Goal: Task Accomplishment & Management: Use online tool/utility

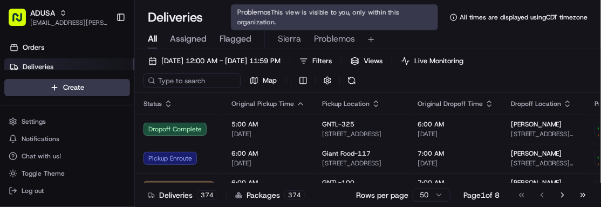
click at [336, 38] on span "Problemos" at bounding box center [334, 38] width 41 height 13
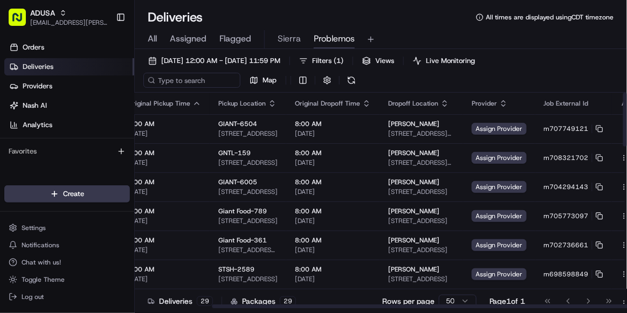
scroll to position [0, 100]
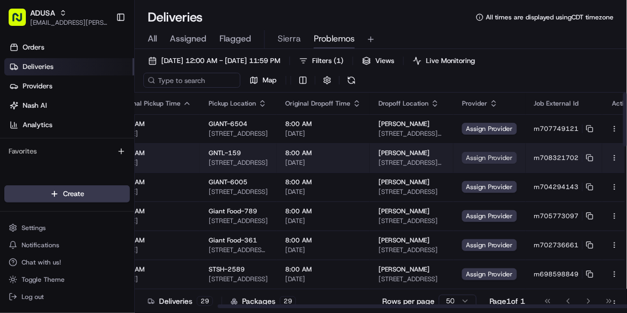
click at [463, 158] on span "Assign Provider" at bounding box center [489, 158] width 55 height 12
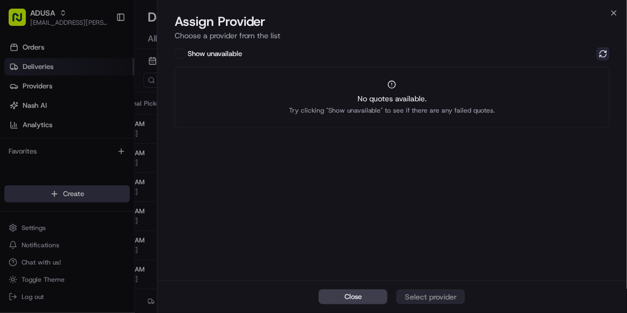
click at [600, 53] on button at bounding box center [603, 53] width 13 height 13
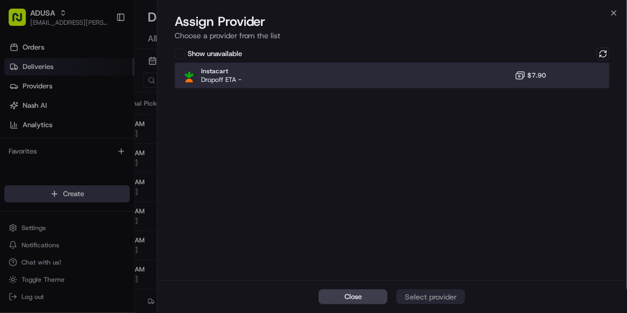
click at [397, 84] on div "Instacart Dropoff ETA - $7.90" at bounding box center [392, 76] width 435 height 26
click at [423, 206] on button "Assign Provider" at bounding box center [430, 297] width 69 height 15
click at [600, 13] on icon "button" at bounding box center [614, 13] width 4 height 4
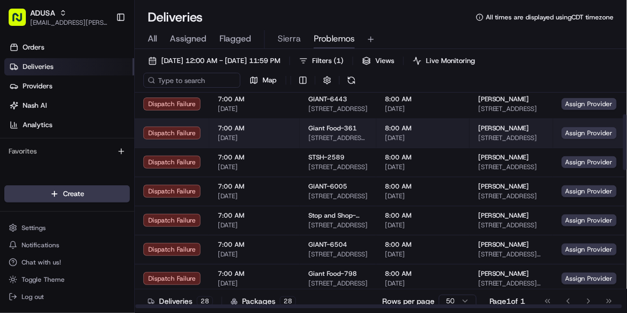
scroll to position [0, 0]
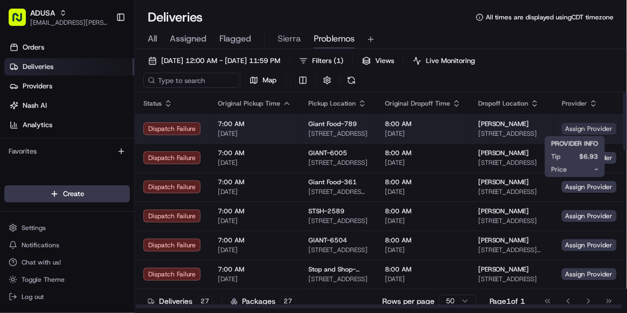
click at [562, 133] on span "Assign Provider" at bounding box center [589, 129] width 55 height 12
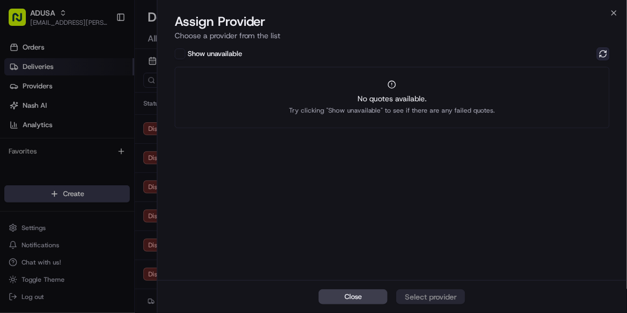
click at [600, 53] on button at bounding box center [603, 53] width 13 height 13
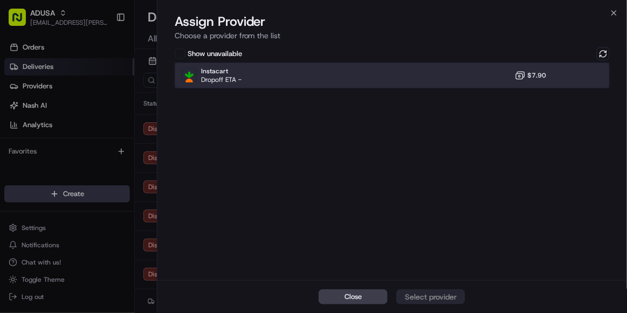
click at [407, 73] on div "Instacart Dropoff ETA - $7.90" at bounding box center [392, 76] width 435 height 26
click at [436, 206] on div "Assign Provider" at bounding box center [431, 297] width 53 height 11
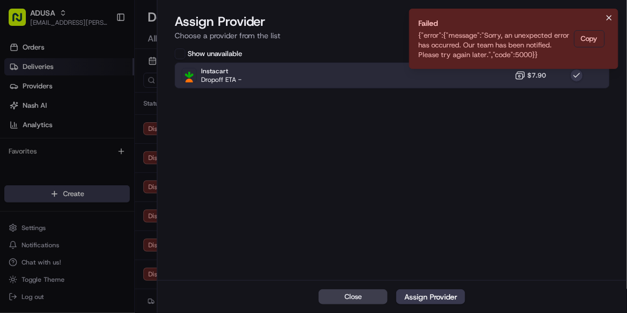
click at [600, 15] on icon "Notifications (F8)" at bounding box center [609, 17] width 9 height 9
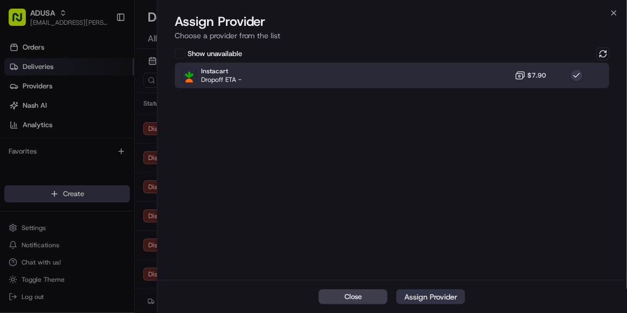
click at [435, 206] on div "Assign Provider" at bounding box center [431, 297] width 53 height 11
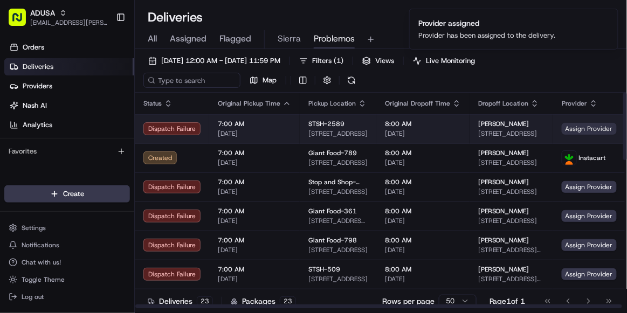
click at [572, 134] on span "Assign Provider" at bounding box center [589, 129] width 55 height 12
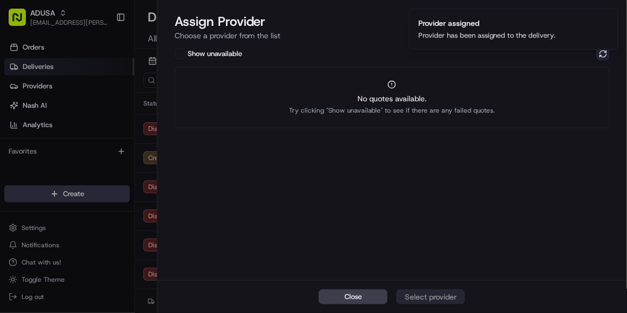
click at [600, 51] on button at bounding box center [603, 53] width 13 height 13
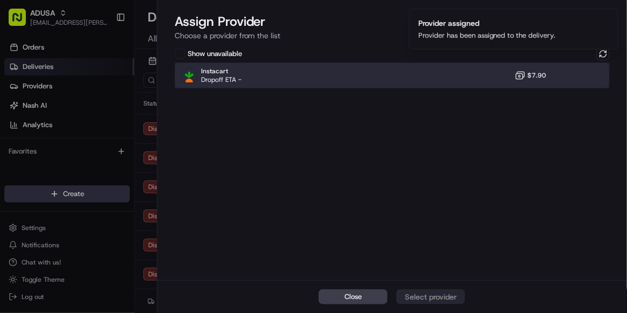
click at [360, 84] on div "Instacart Dropoff ETA - $7.90" at bounding box center [392, 76] width 435 height 26
click at [441, 206] on div "Assign Provider" at bounding box center [431, 297] width 53 height 11
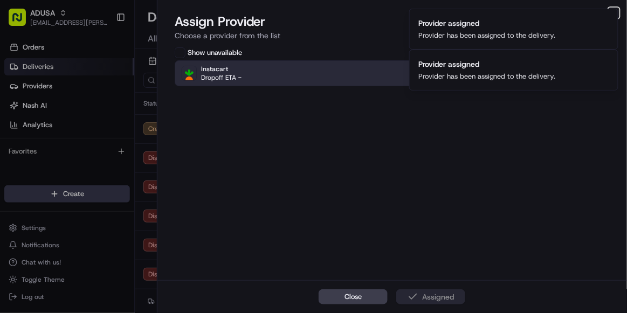
click at [600, 14] on icon "button" at bounding box center [614, 13] width 4 height 4
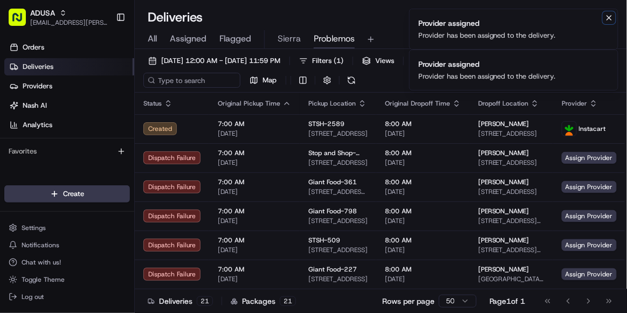
click at [600, 14] on icon "Notifications (F8)" at bounding box center [609, 17] width 9 height 9
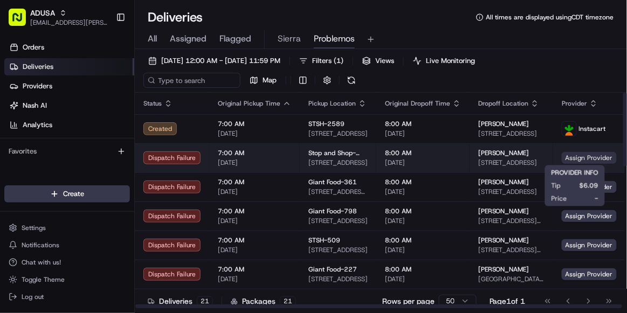
click at [571, 156] on span "Assign Provider" at bounding box center [589, 158] width 55 height 12
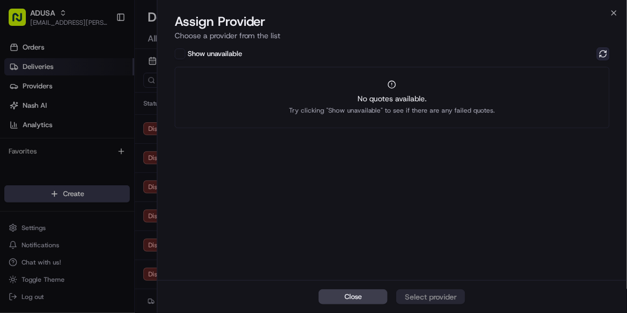
click at [600, 51] on button at bounding box center [603, 53] width 13 height 13
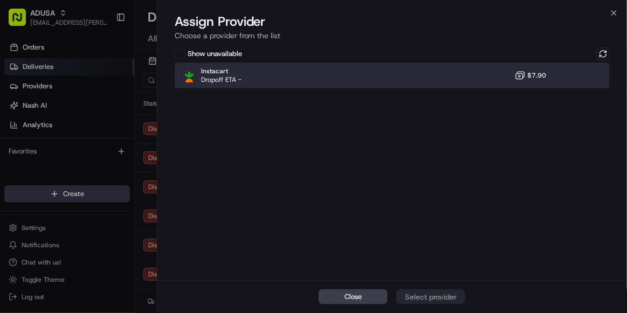
click at [485, 71] on div "Instacart Dropoff ETA - $7.90" at bounding box center [392, 76] width 435 height 26
click at [430, 206] on div "Assign Provider" at bounding box center [431, 297] width 53 height 11
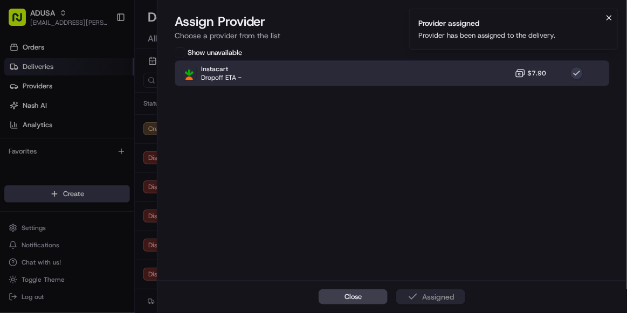
click at [600, 18] on icon "Notifications (F8)" at bounding box center [609, 17] width 9 height 9
click at [600, 17] on icon "button" at bounding box center [614, 13] width 9 height 9
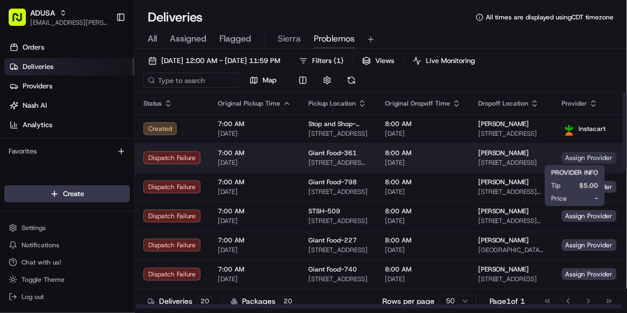
click at [573, 154] on span "Assign Provider" at bounding box center [589, 158] width 55 height 12
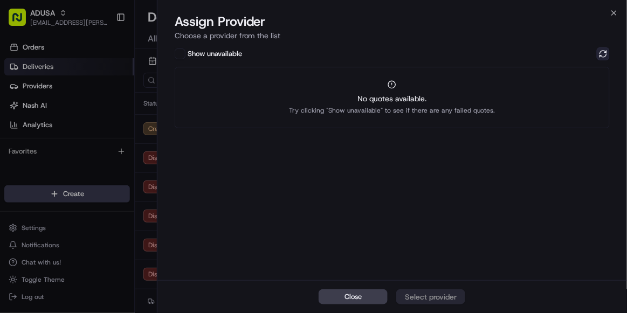
click at [600, 55] on button at bounding box center [603, 53] width 13 height 13
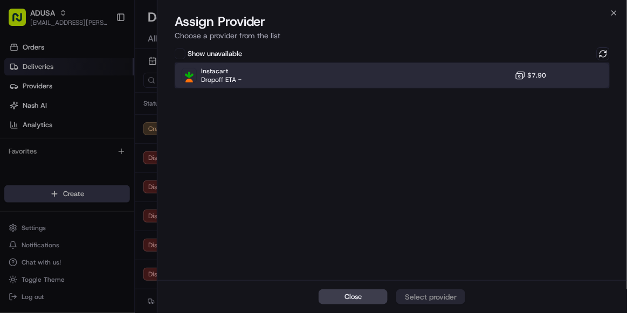
click at [469, 79] on div "Instacart Dropoff ETA - $7.90" at bounding box center [392, 76] width 435 height 26
click at [429, 206] on div "Assign Provider" at bounding box center [431, 297] width 53 height 11
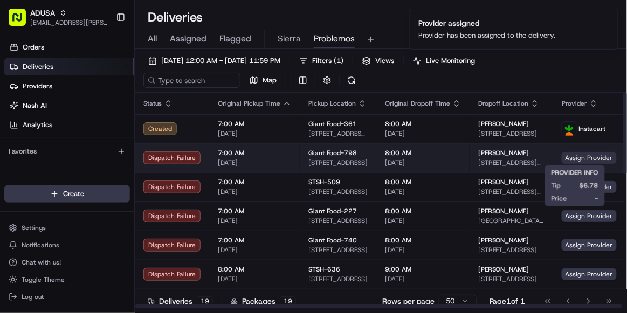
click at [563, 159] on span "Assign Provider" at bounding box center [589, 158] width 55 height 12
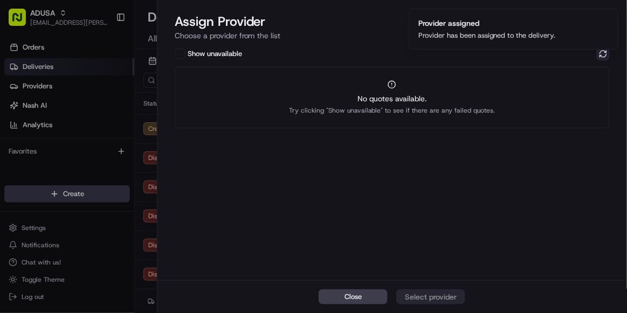
click at [600, 54] on button at bounding box center [603, 53] width 13 height 13
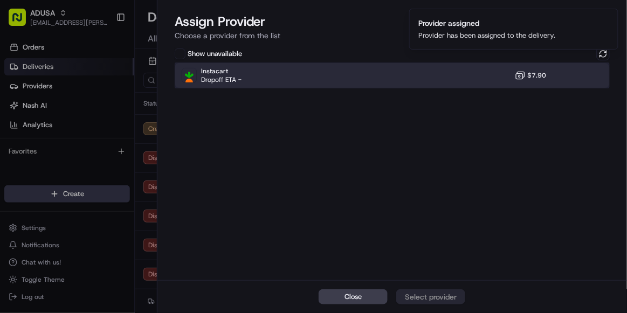
click at [488, 69] on div "Instacart Dropoff ETA - $7.90" at bounding box center [392, 76] width 435 height 26
click at [443, 206] on div "Assign Provider" at bounding box center [431, 297] width 53 height 11
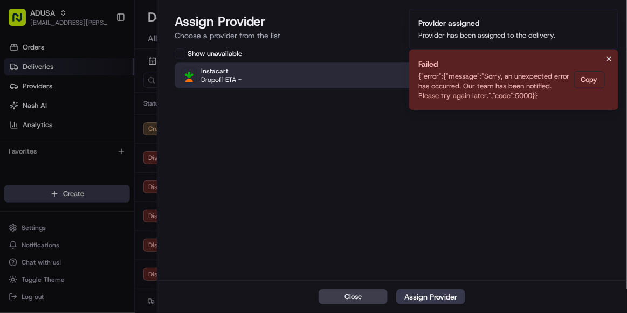
click at [600, 60] on icon "Notifications (F8)" at bounding box center [609, 58] width 9 height 9
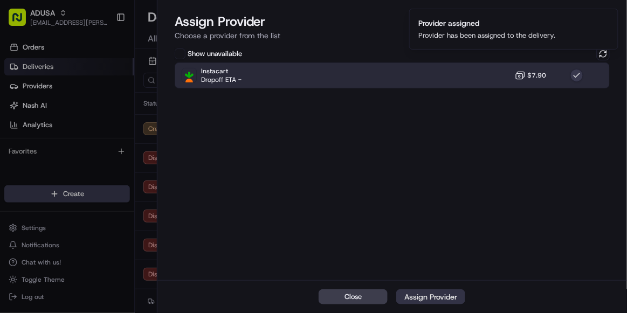
click at [426, 206] on div "Assign Provider" at bounding box center [431, 297] width 53 height 11
click at [600, 19] on icon "Notifications (F8)" at bounding box center [609, 17] width 9 height 9
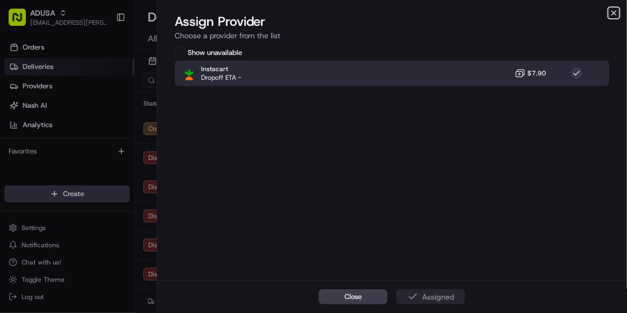
click at [600, 12] on icon "button" at bounding box center [614, 13] width 9 height 9
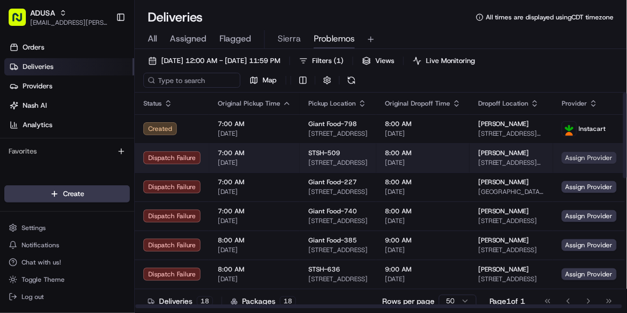
click at [582, 160] on span "Assign Provider" at bounding box center [589, 158] width 55 height 12
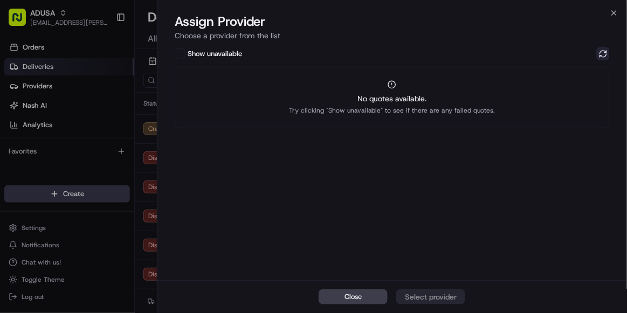
click at [600, 53] on button at bounding box center [603, 53] width 13 height 13
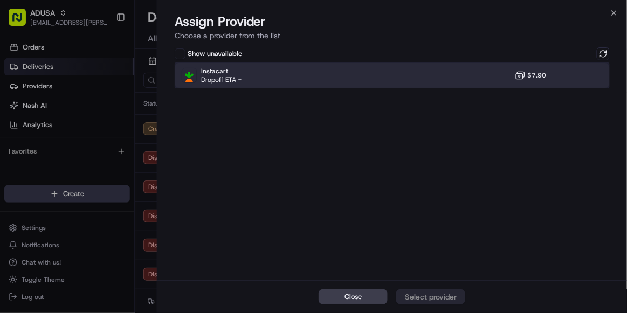
click at [443, 80] on div "Instacart Dropoff ETA - $7.90" at bounding box center [392, 76] width 435 height 26
click at [423, 206] on div "Assign Provider" at bounding box center [431, 297] width 53 height 11
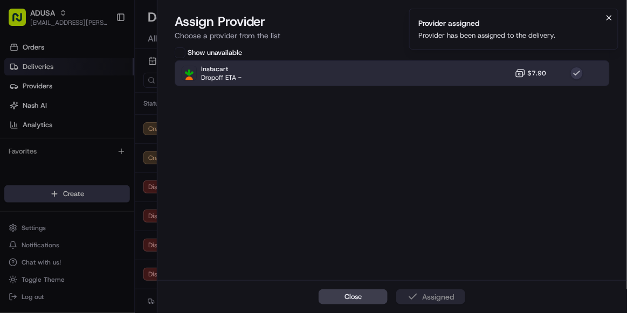
click at [600, 17] on icon "Notifications (F8)" at bounding box center [609, 17] width 9 height 9
click at [600, 9] on icon "button" at bounding box center [614, 13] width 9 height 9
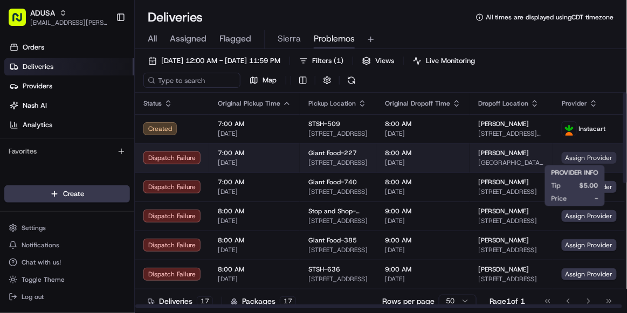
click at [562, 159] on span "Assign Provider" at bounding box center [589, 158] width 55 height 12
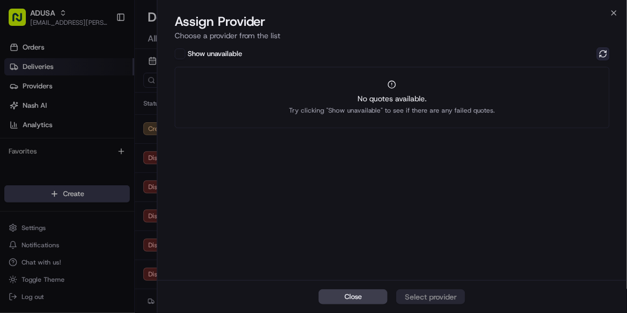
click at [600, 53] on button at bounding box center [603, 53] width 13 height 13
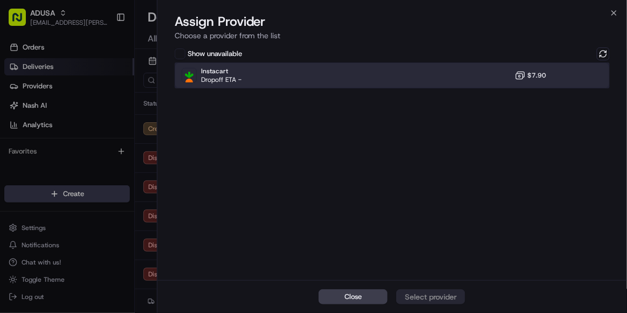
click at [444, 72] on div "Instacart Dropoff ETA - $7.90" at bounding box center [392, 76] width 435 height 26
click at [425, 206] on div "Assign Provider" at bounding box center [431, 297] width 53 height 11
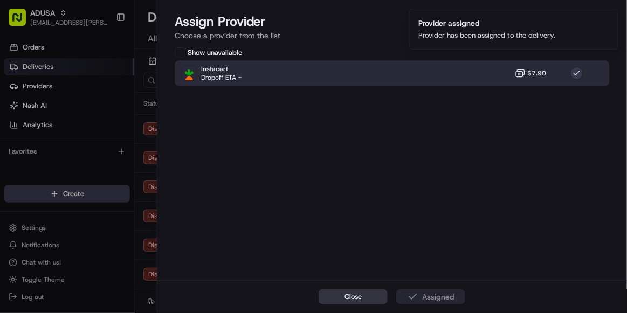
click at [354, 206] on span "Close" at bounding box center [353, 297] width 17 height 10
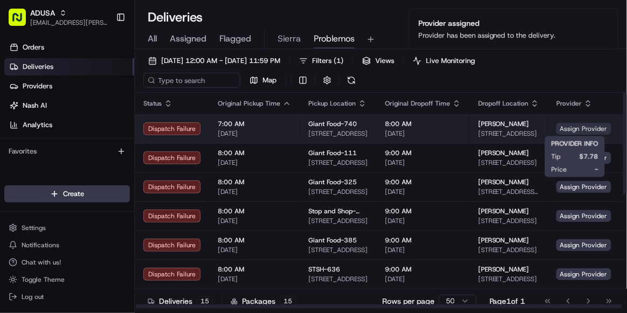
click at [569, 125] on span "Assign Provider" at bounding box center [584, 129] width 55 height 12
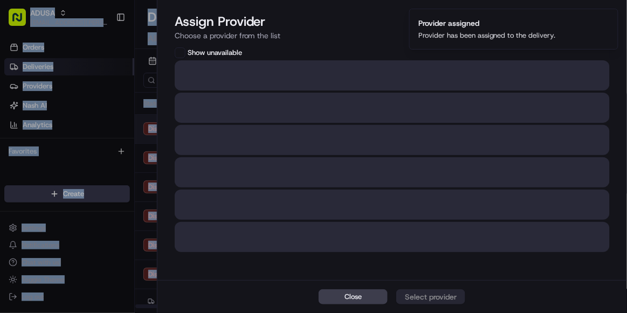
click at [569, 125] on body "ADUSA [EMAIL_ADDRESS][PERSON_NAME][DOMAIN_NAME] Toggle Sidebar Orders Deliverie…" at bounding box center [313, 156] width 627 height 313
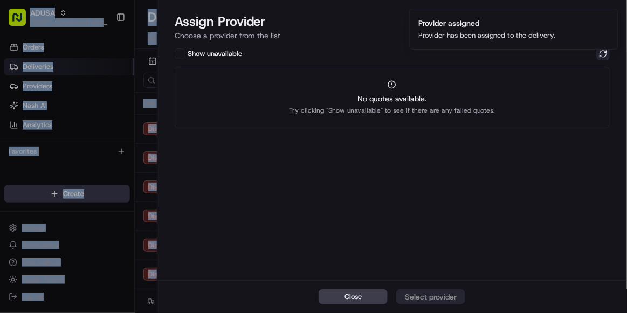
click at [600, 55] on button at bounding box center [603, 53] width 13 height 13
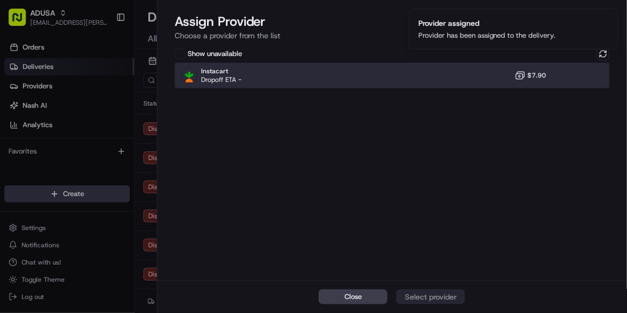
click at [475, 79] on div "Instacart Dropoff ETA - $7.90" at bounding box center [392, 76] width 435 height 26
click at [430, 206] on div "Assign Provider" at bounding box center [431, 297] width 53 height 11
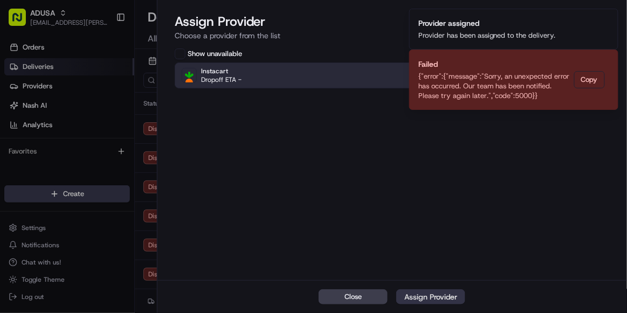
click at [430, 206] on div "Assign Provider" at bounding box center [431, 297] width 53 height 11
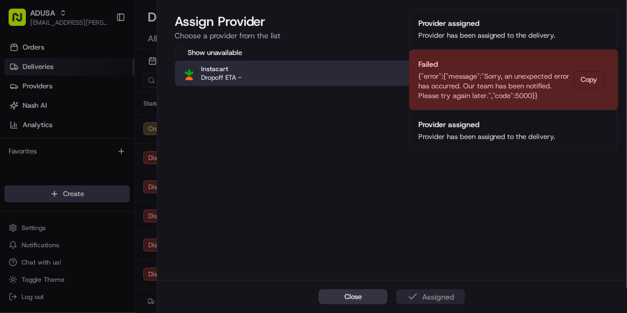
click at [371, 206] on button "Close" at bounding box center [353, 297] width 69 height 15
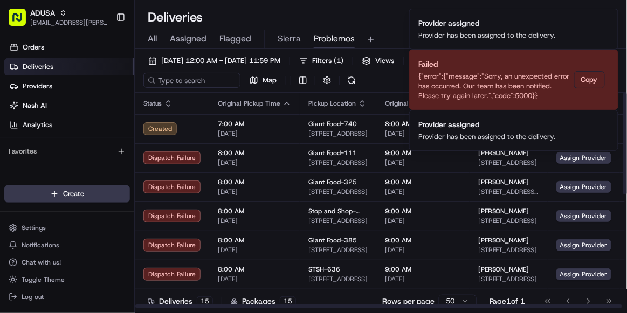
click at [563, 156] on ol "Provider assigned Provider has been assigned to the delivery. Failed {"error":{…" at bounding box center [514, 80] width 227 height 160
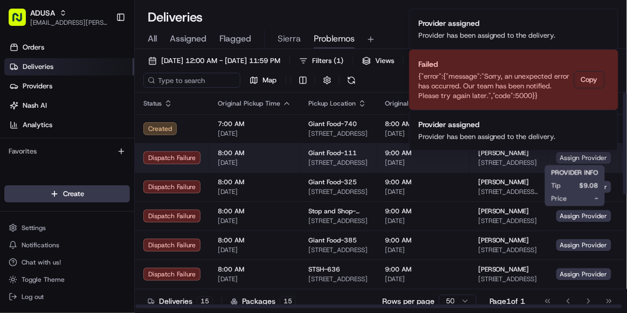
click at [563, 159] on span "Assign Provider" at bounding box center [584, 158] width 55 height 12
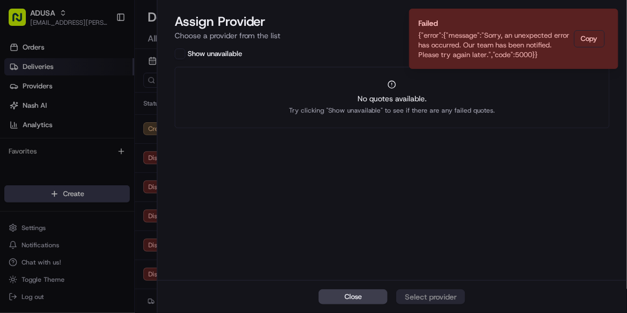
click at [600, 16] on icon "button" at bounding box center [614, 13] width 9 height 9
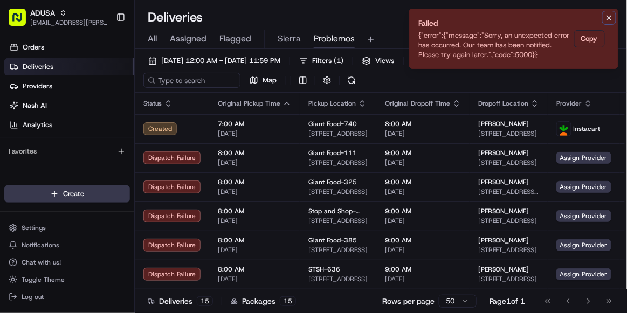
click at [600, 19] on icon "Notifications (F8)" at bounding box center [609, 18] width 4 height 4
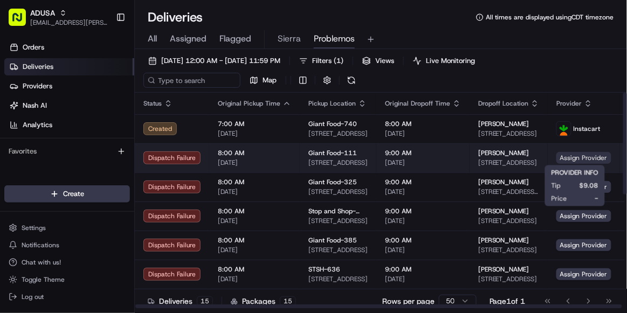
click at [584, 158] on span "Assign Provider" at bounding box center [584, 158] width 55 height 12
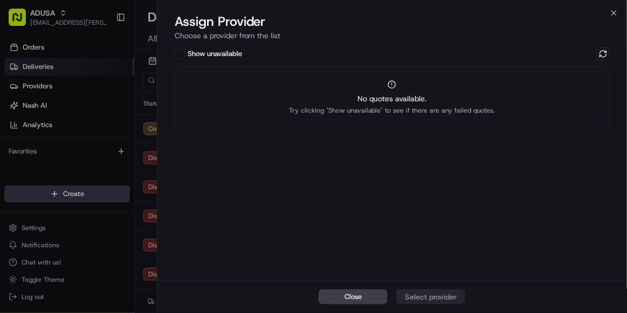
drag, startPoint x: 606, startPoint y: 54, endPoint x: 620, endPoint y: 42, distance: 19.1
click at [600, 42] on div "Assign Provider Choose a provider from the list Show unavailable No quotes avai…" at bounding box center [393, 163] width 470 height 300
click at [600, 52] on button at bounding box center [603, 53] width 13 height 13
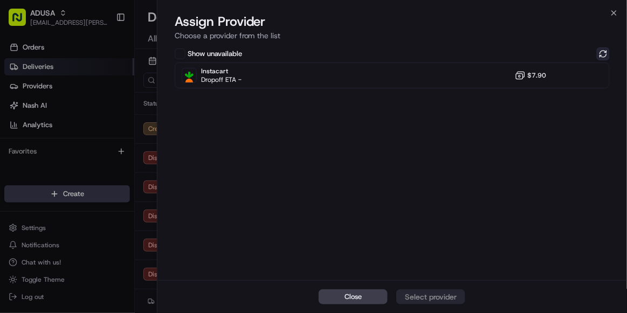
click at [600, 52] on button at bounding box center [603, 53] width 13 height 13
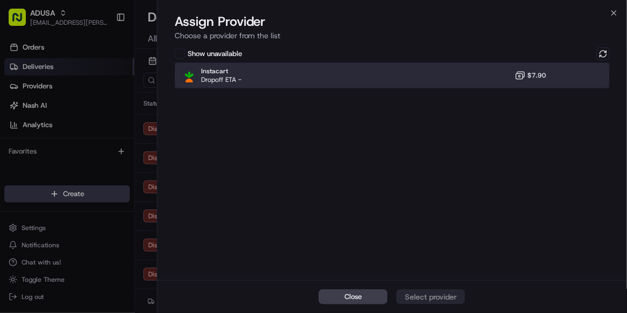
click at [447, 76] on div "Instacart Dropoff ETA - $7.90" at bounding box center [392, 76] width 435 height 26
click at [440, 206] on button "Assign Provider" at bounding box center [430, 297] width 69 height 15
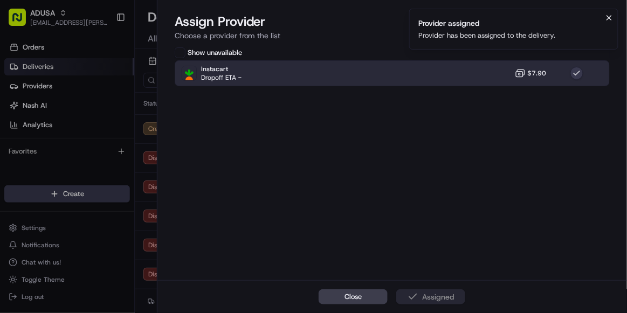
click at [600, 13] on icon "Notifications (F8)" at bounding box center [609, 17] width 9 height 9
click at [340, 206] on button "Close" at bounding box center [353, 297] width 69 height 15
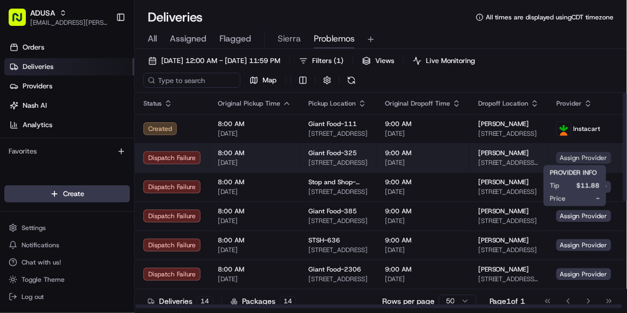
click at [569, 157] on span "Assign Provider" at bounding box center [584, 158] width 55 height 12
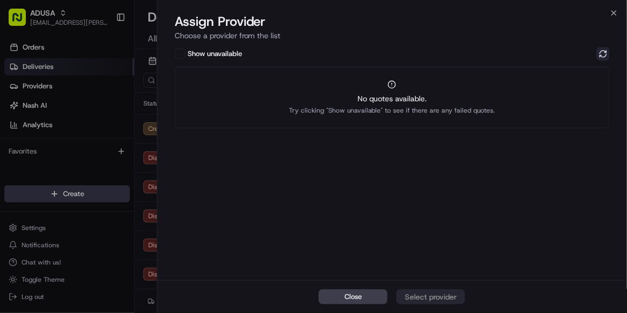
click at [600, 53] on button at bounding box center [603, 53] width 13 height 13
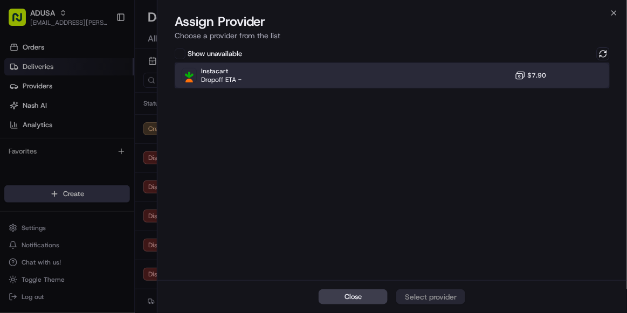
click at [436, 70] on div "Instacart Dropoff ETA - $7.90" at bounding box center [392, 76] width 435 height 26
click at [435, 206] on div "Assign Provider" at bounding box center [431, 297] width 53 height 11
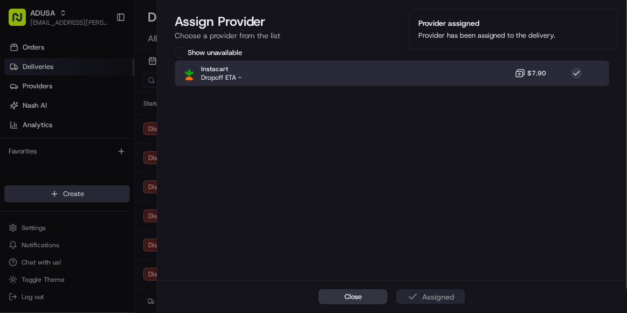
click at [363, 206] on button "Close" at bounding box center [353, 297] width 69 height 15
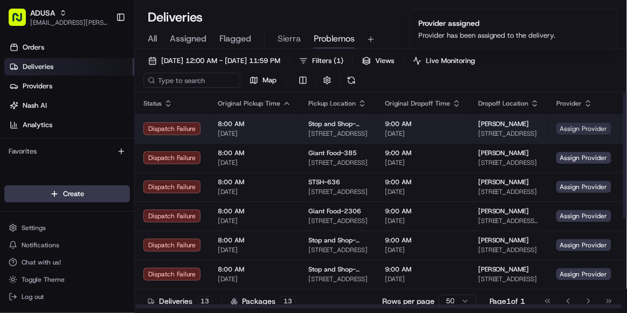
click at [581, 132] on span "Assign Provider" at bounding box center [584, 129] width 55 height 12
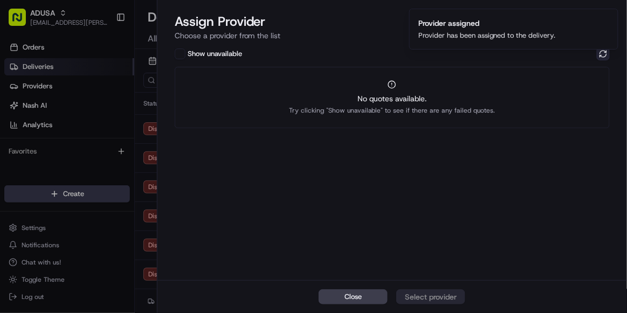
click at [600, 54] on button at bounding box center [603, 53] width 13 height 13
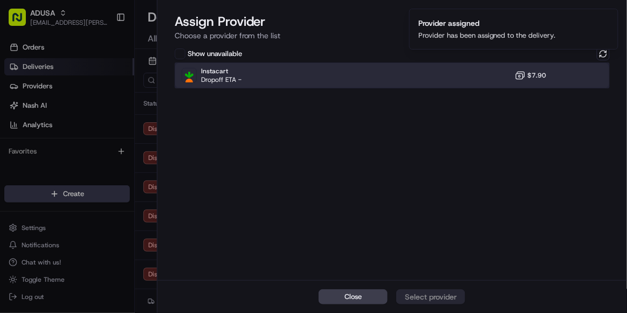
click at [384, 77] on div "Instacart Dropoff ETA - $7.90" at bounding box center [392, 76] width 435 height 26
click at [419, 206] on button "Assign Provider" at bounding box center [430, 297] width 69 height 15
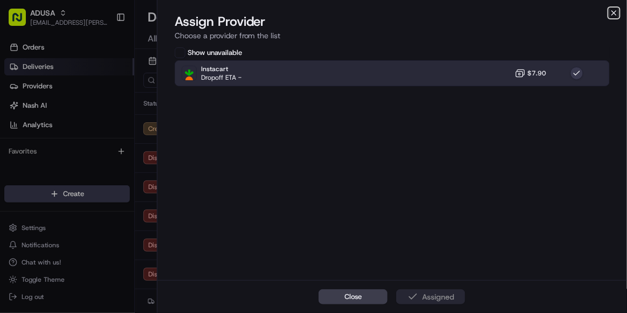
click at [600, 9] on icon "button" at bounding box center [614, 13] width 9 height 9
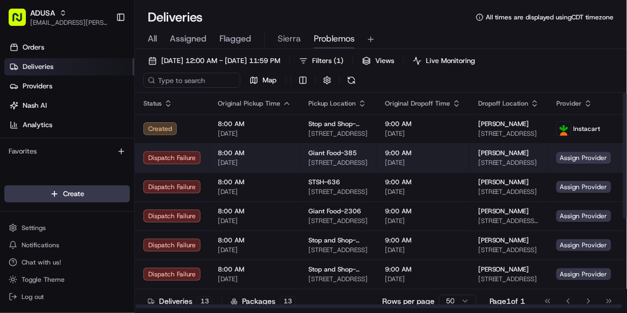
click at [560, 163] on td "Assign Provider" at bounding box center [584, 157] width 72 height 29
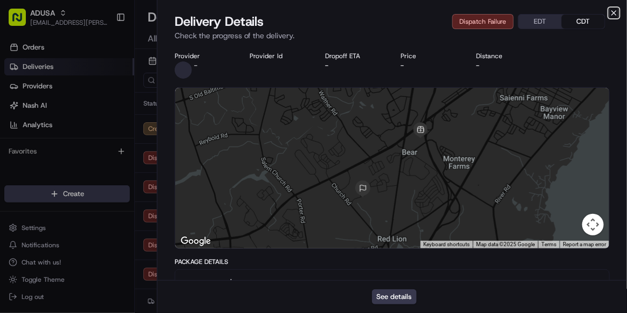
click at [600, 11] on icon "button" at bounding box center [614, 13] width 4 height 4
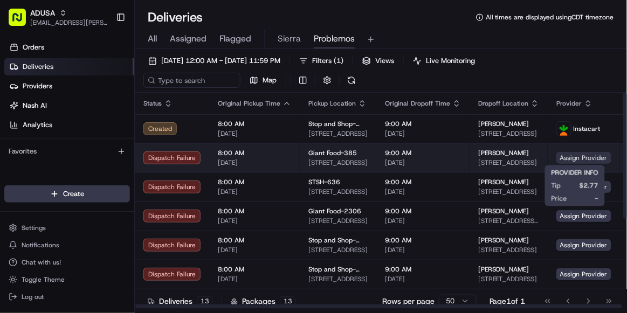
click at [574, 159] on span "Assign Provider" at bounding box center [584, 158] width 55 height 12
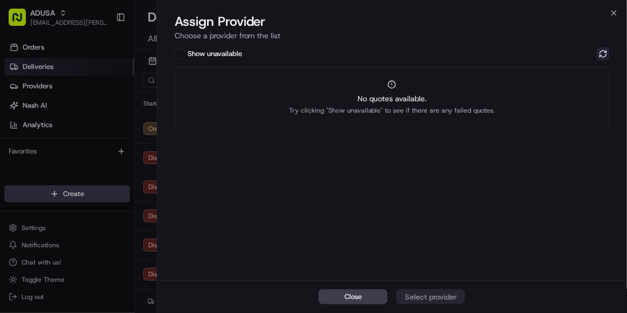
click at [600, 51] on button at bounding box center [603, 53] width 13 height 13
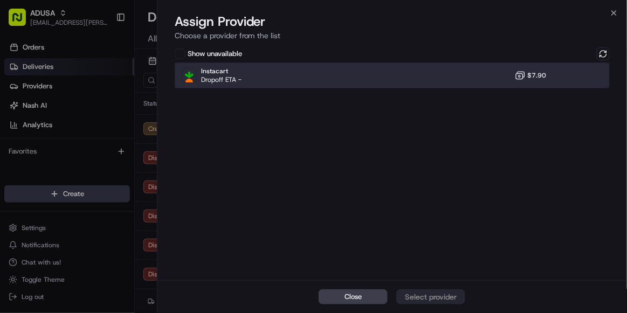
click at [396, 78] on div "Instacart Dropoff ETA - $7.90" at bounding box center [392, 76] width 435 height 26
click at [420, 206] on div "Assign Provider" at bounding box center [431, 297] width 53 height 11
click at [363, 206] on button "Close" at bounding box center [353, 297] width 69 height 15
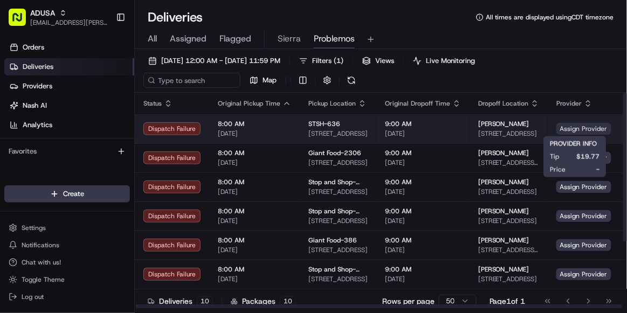
click at [581, 131] on span "Assign Provider" at bounding box center [584, 129] width 55 height 12
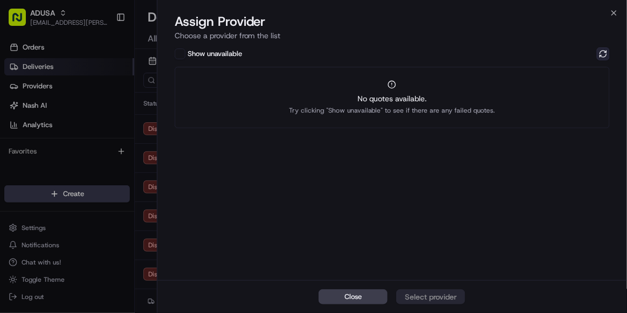
click at [600, 51] on button at bounding box center [603, 53] width 13 height 13
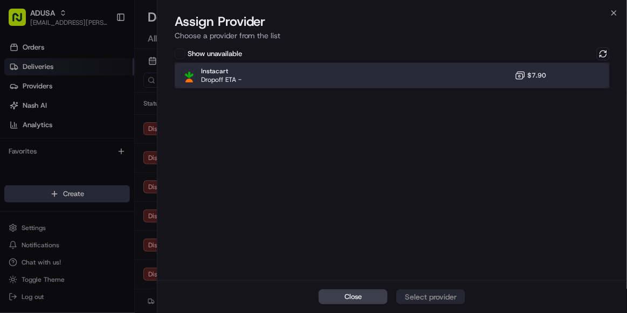
click at [456, 66] on div "Instacart Dropoff ETA - $7.90" at bounding box center [392, 76] width 435 height 26
click at [419, 206] on div "Assign Provider" at bounding box center [431, 297] width 53 height 11
click at [600, 13] on icon "button" at bounding box center [614, 13] width 9 height 9
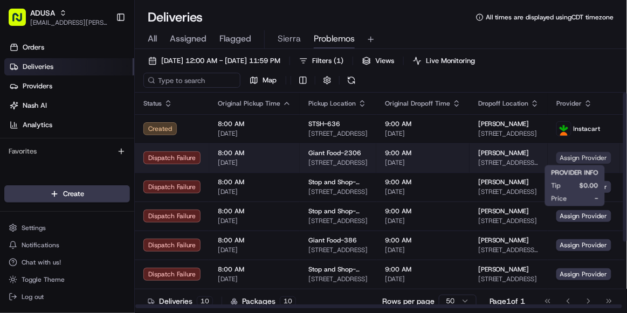
click at [560, 157] on span "Assign Provider" at bounding box center [584, 158] width 55 height 12
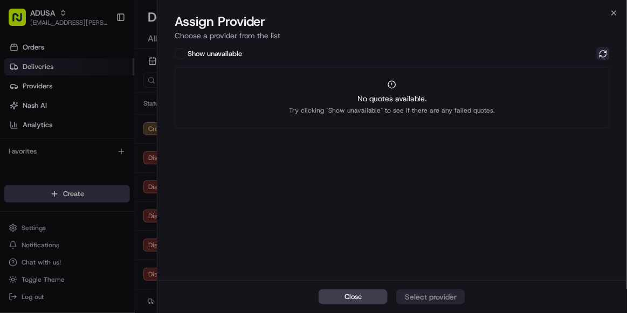
click at [600, 57] on button at bounding box center [603, 53] width 13 height 13
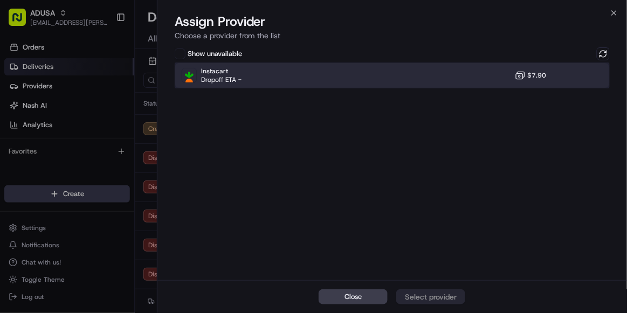
click at [432, 79] on div "Instacart Dropoff ETA - $7.90" at bounding box center [392, 76] width 435 height 26
click at [446, 206] on div "Assign Provider" at bounding box center [431, 297] width 53 height 11
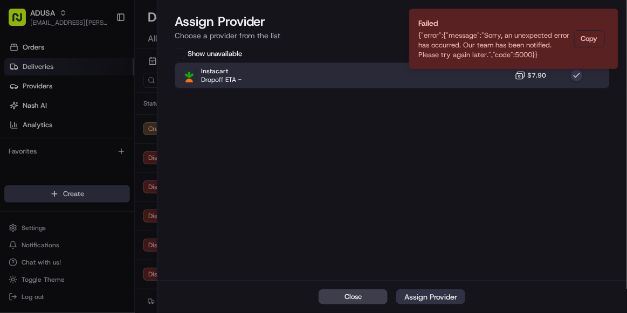
click at [446, 206] on div "Assign Provider" at bounding box center [431, 297] width 53 height 11
click at [600, 16] on icon "Notifications (F8)" at bounding box center [609, 17] width 9 height 9
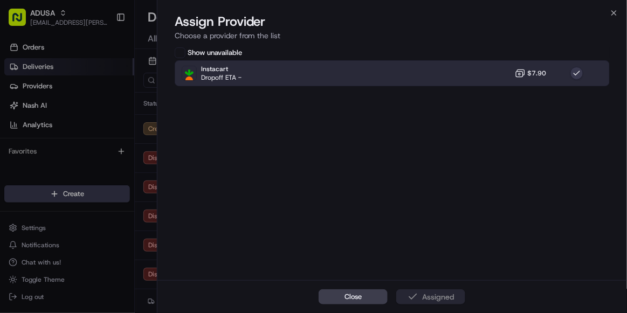
click at [600, 18] on div "Assign Provider Choose a provider from the list" at bounding box center [393, 29] width 470 height 32
click at [600, 14] on icon "button" at bounding box center [614, 13] width 4 height 4
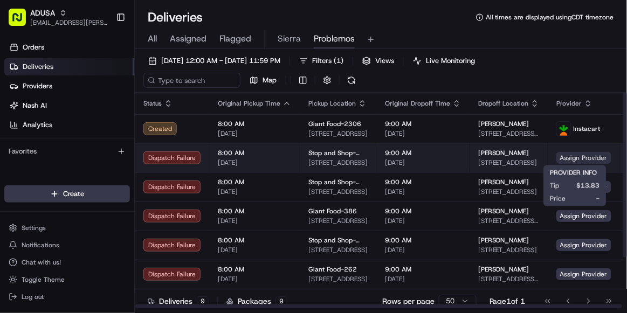
click at [571, 156] on span "Assign Provider" at bounding box center [584, 158] width 55 height 12
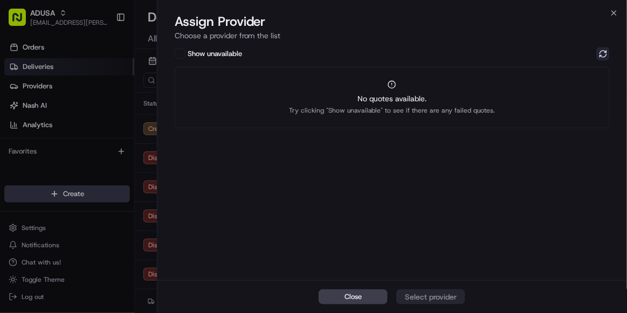
click at [600, 51] on button at bounding box center [603, 53] width 13 height 13
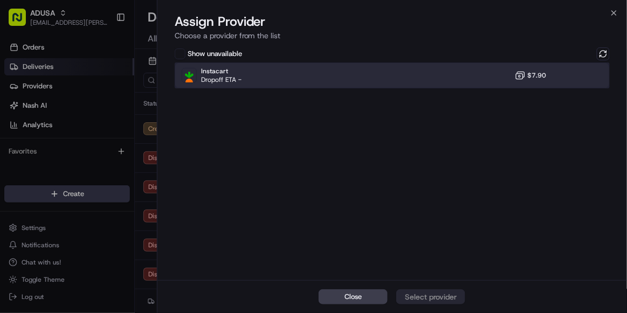
click at [502, 78] on div "Instacart Dropoff ETA - $7.90" at bounding box center [392, 76] width 435 height 26
click at [444, 206] on div "Assign Provider" at bounding box center [431, 297] width 53 height 11
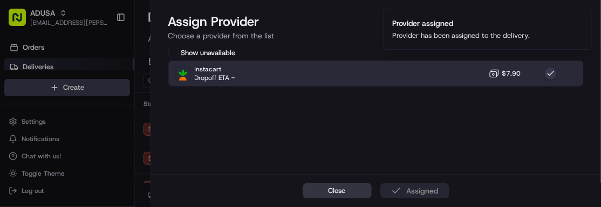
click at [352, 189] on button "Close" at bounding box center [337, 190] width 69 height 15
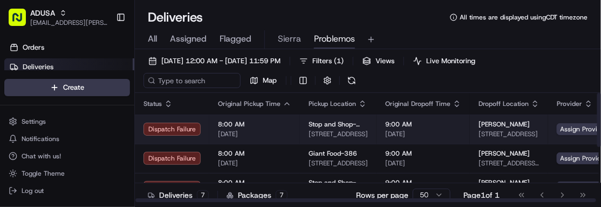
click at [291, 136] on td "8:00 AM [DATE]" at bounding box center [254, 128] width 91 height 29
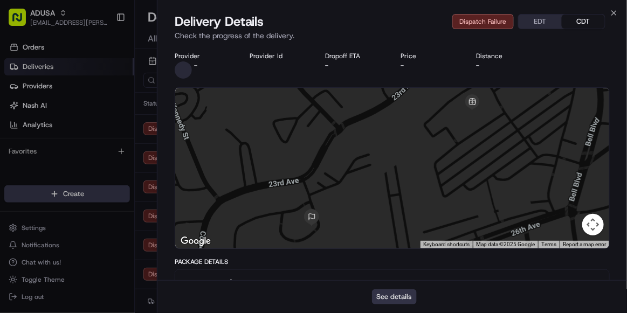
click at [404, 206] on button "See details" at bounding box center [394, 297] width 45 height 15
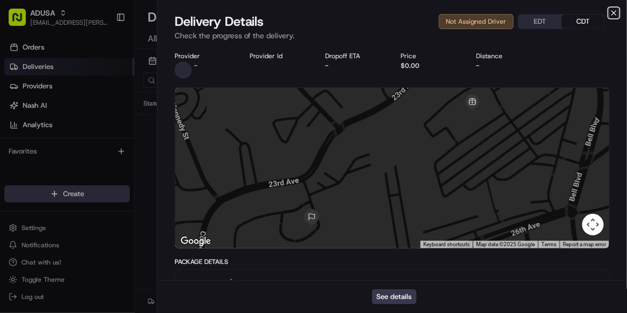
click at [600, 12] on icon "button" at bounding box center [614, 13] width 9 height 9
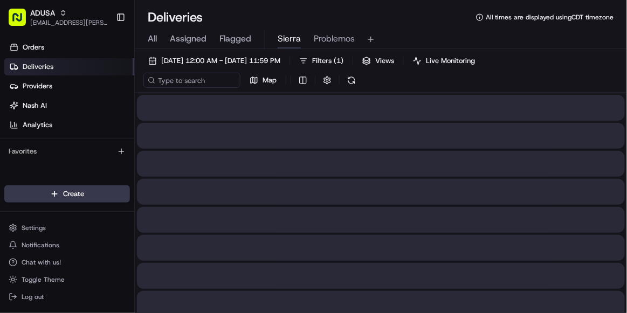
click at [283, 42] on span "Sierra" at bounding box center [289, 38] width 23 height 13
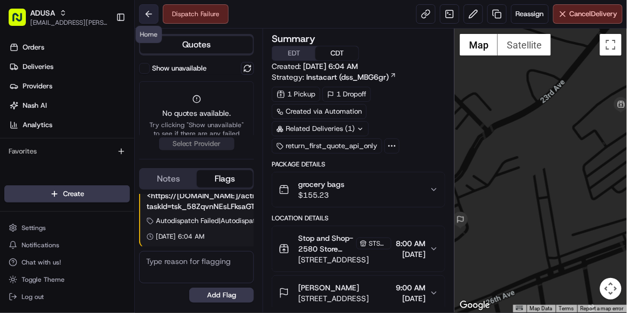
click at [147, 14] on button at bounding box center [148, 13] width 19 height 19
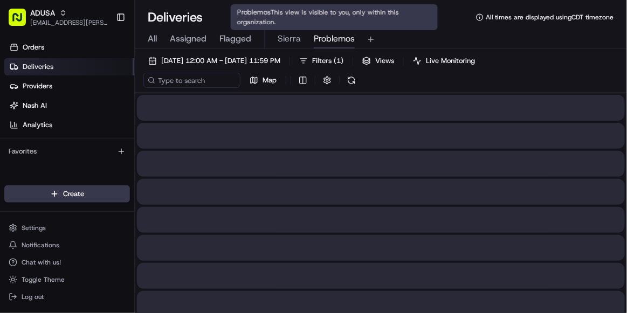
click at [333, 34] on span "Problemos" at bounding box center [334, 38] width 41 height 13
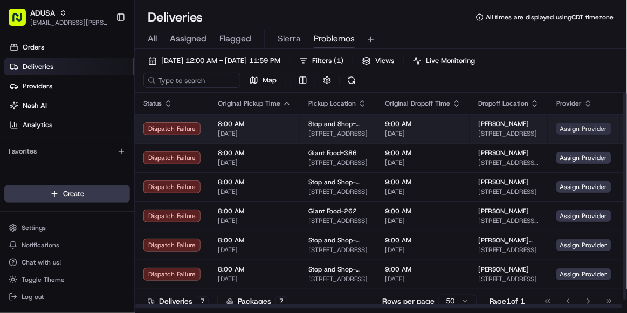
drag, startPoint x: 568, startPoint y: 135, endPoint x: 573, endPoint y: 131, distance: 6.9
click at [573, 131] on span "Assign Provider" at bounding box center [584, 129] width 55 height 12
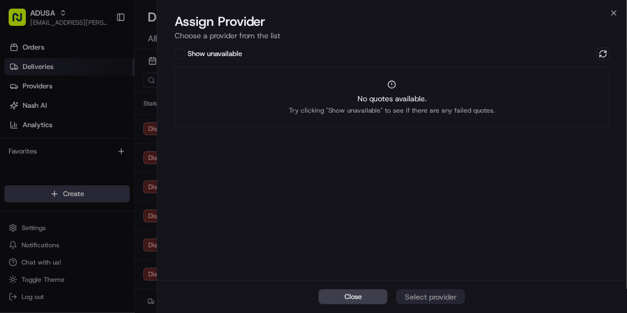
click at [602, 61] on div "Show unavailable No quotes available. Try clicking "Show unavailable" to see if…" at bounding box center [392, 87] width 435 height 81
click at [602, 55] on button at bounding box center [603, 53] width 13 height 13
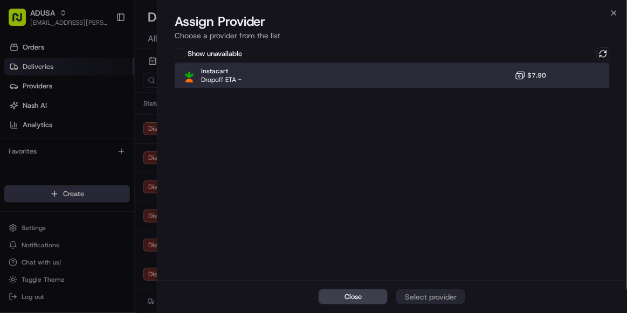
click at [455, 67] on div "Instacart Dropoff ETA - $7.90" at bounding box center [392, 76] width 435 height 26
click at [419, 299] on div "Assign Provider" at bounding box center [431, 297] width 53 height 11
click at [614, 13] on icon "button" at bounding box center [614, 13] width 9 height 9
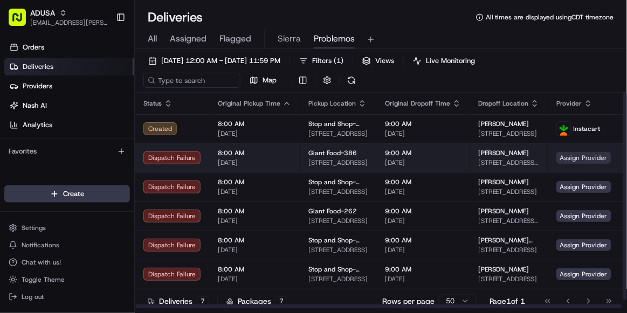
click at [582, 157] on span "Assign Provider" at bounding box center [584, 158] width 55 height 12
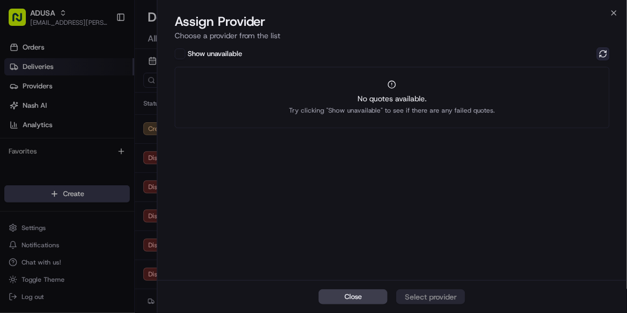
click at [598, 56] on button at bounding box center [603, 53] width 13 height 13
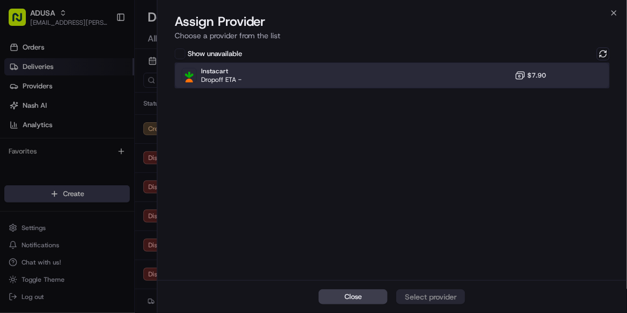
click at [452, 83] on div "Instacart Dropoff ETA - $7.90" at bounding box center [392, 76] width 435 height 26
click at [436, 297] on div "Assign Provider" at bounding box center [431, 297] width 53 height 11
click at [369, 297] on button "Close" at bounding box center [353, 297] width 69 height 15
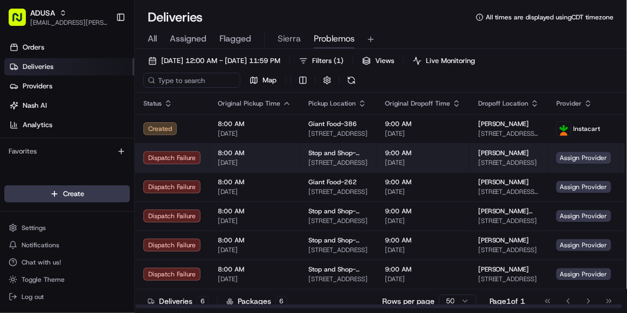
click at [557, 165] on td "Assign Provider" at bounding box center [584, 157] width 72 height 29
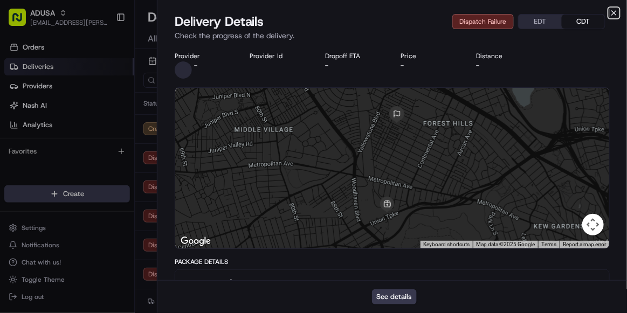
click at [615, 11] on icon "button" at bounding box center [614, 13] width 9 height 9
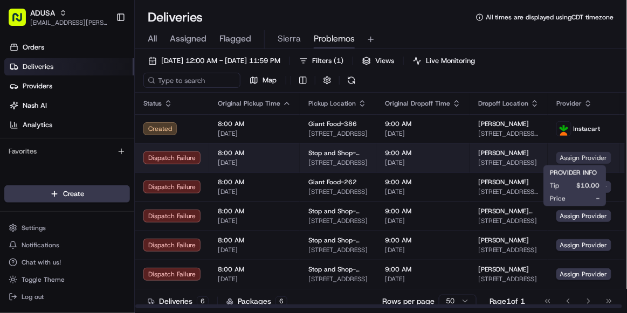
click at [565, 161] on span "Assign Provider" at bounding box center [584, 158] width 55 height 12
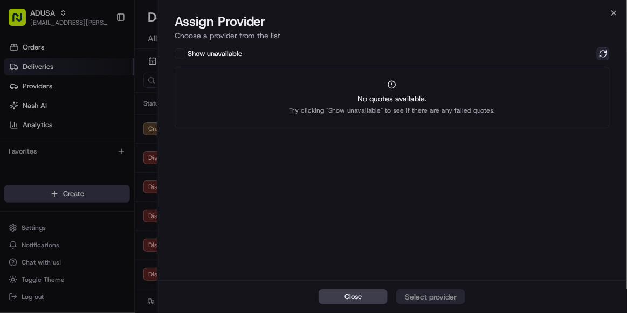
click at [604, 48] on button at bounding box center [603, 53] width 13 height 13
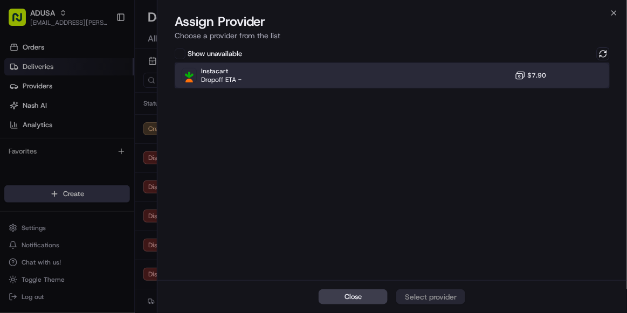
click at [446, 72] on div "Instacart Dropoff ETA - $7.90" at bounding box center [392, 76] width 435 height 26
click at [442, 291] on button "Assign Provider" at bounding box center [430, 297] width 69 height 15
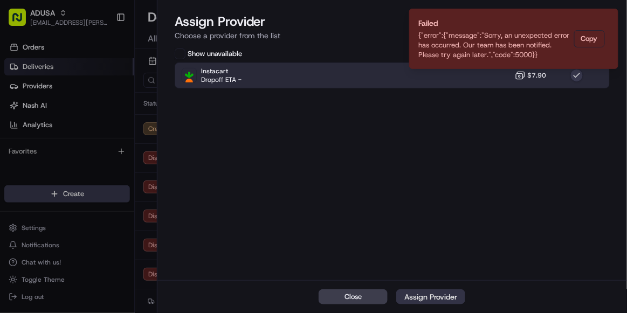
click at [415, 298] on div "Assign Provider" at bounding box center [431, 297] width 53 height 11
click at [613, 17] on icon "Notifications (F8)" at bounding box center [609, 17] width 9 height 9
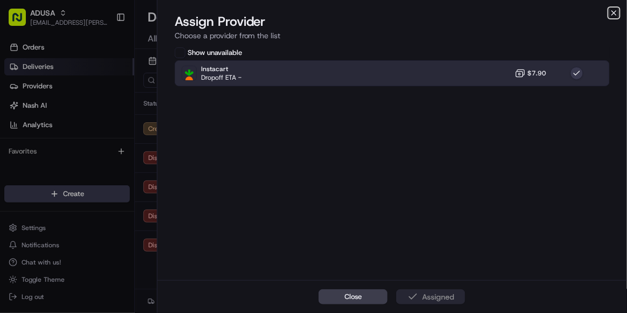
click at [614, 13] on icon "button" at bounding box center [614, 13] width 4 height 4
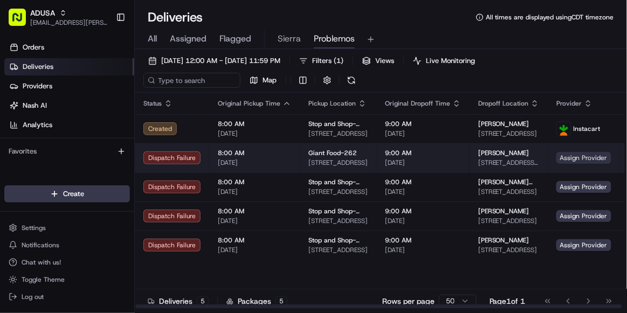
click at [582, 156] on span "Assign Provider" at bounding box center [584, 158] width 55 height 12
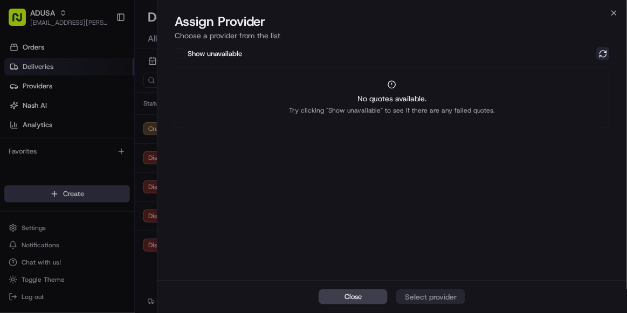
click at [605, 53] on button at bounding box center [603, 53] width 13 height 13
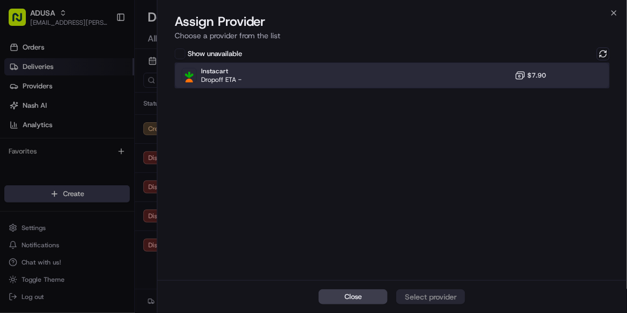
click at [479, 80] on div "Instacart Dropoff ETA - $7.90" at bounding box center [392, 76] width 435 height 26
click at [433, 304] on button "Assign Provider" at bounding box center [430, 297] width 69 height 15
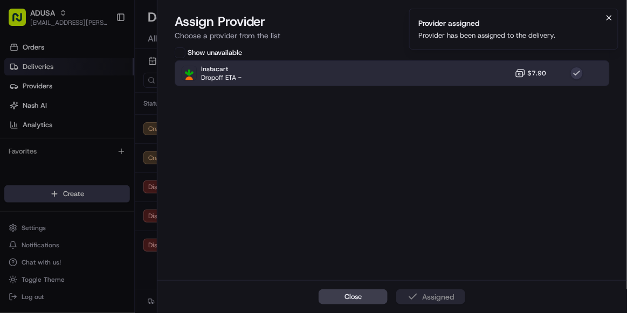
click at [610, 18] on icon "Notifications (F8)" at bounding box center [609, 18] width 4 height 4
click at [613, 13] on icon "button" at bounding box center [614, 13] width 4 height 4
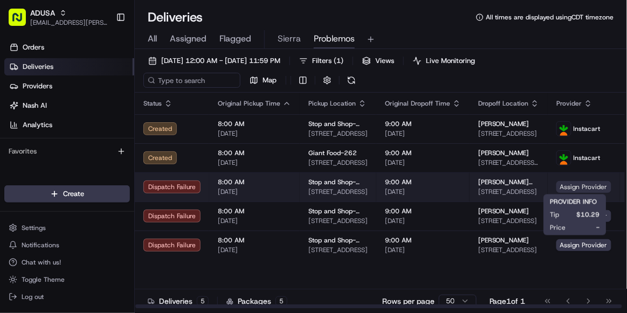
click at [571, 185] on span "Assign Provider" at bounding box center [584, 187] width 55 height 12
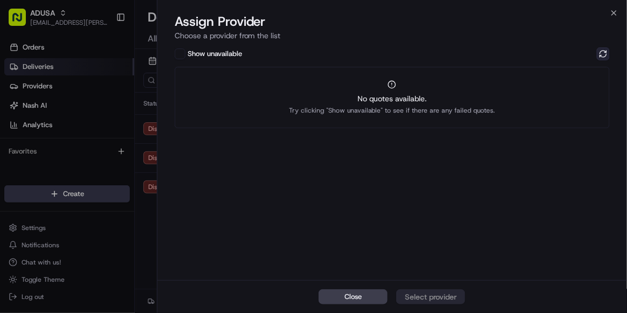
click at [605, 51] on button at bounding box center [603, 53] width 13 height 13
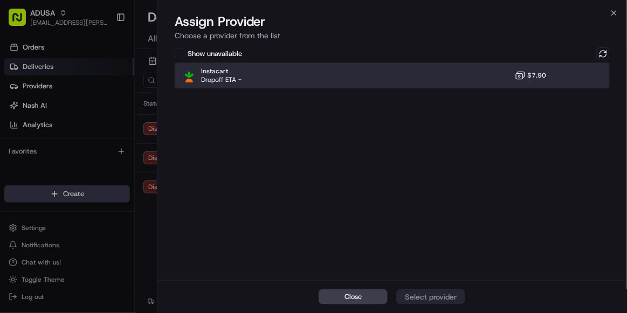
click at [444, 80] on div "Instacart Dropoff ETA - $7.90" at bounding box center [392, 76] width 435 height 26
click at [437, 299] on div "Assign Provider" at bounding box center [431, 297] width 53 height 11
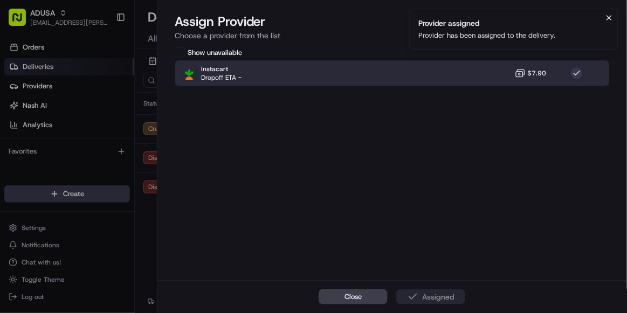
click at [610, 22] on button "Notifications (F8)" at bounding box center [609, 17] width 13 height 13
click at [615, 15] on icon "button" at bounding box center [614, 13] width 9 height 9
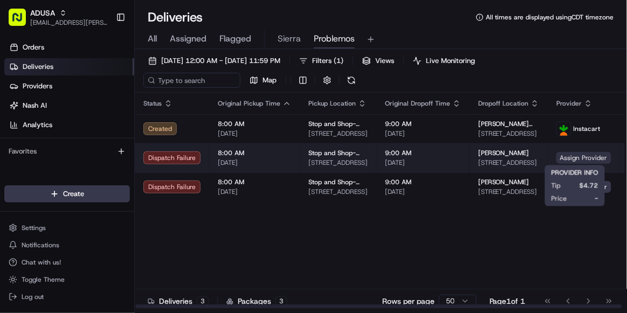
click at [579, 158] on span "Assign Provider" at bounding box center [584, 158] width 55 height 12
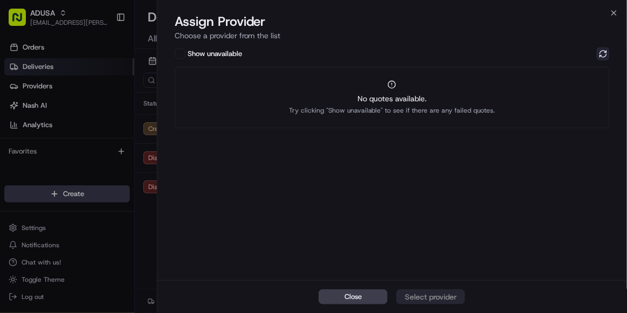
click at [605, 58] on button at bounding box center [603, 53] width 13 height 13
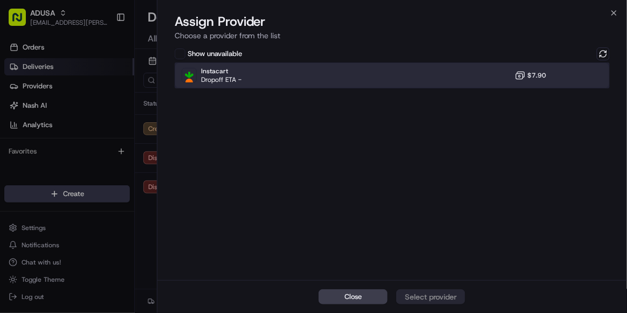
click at [473, 76] on div "Instacart Dropoff ETA - $7.90" at bounding box center [392, 76] width 435 height 26
click at [441, 296] on div "Assign Provider" at bounding box center [431, 297] width 53 height 11
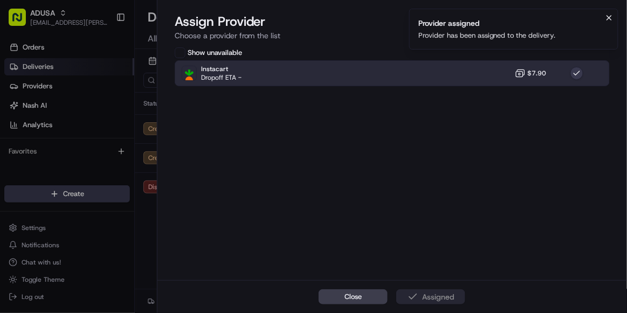
click at [611, 13] on icon "Notifications (F8)" at bounding box center [609, 17] width 9 height 9
click at [611, 13] on icon "button" at bounding box center [614, 13] width 9 height 9
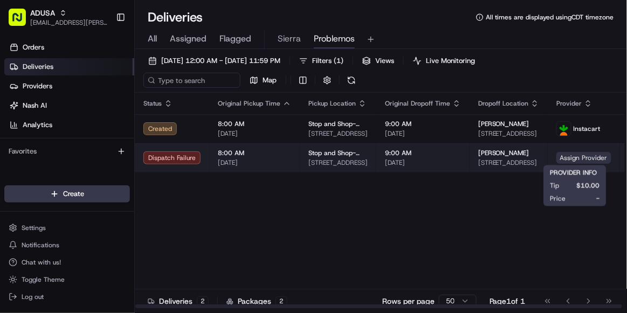
click at [560, 160] on span "Assign Provider" at bounding box center [584, 158] width 55 height 12
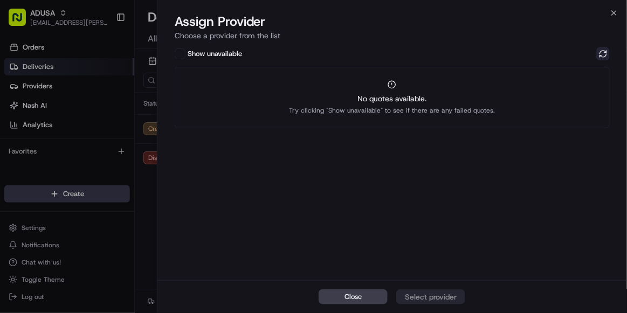
click at [604, 56] on button at bounding box center [603, 53] width 13 height 13
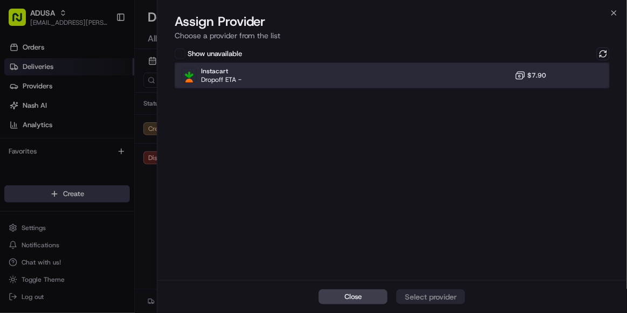
click at [487, 86] on div "Instacart Dropoff ETA - $7.90" at bounding box center [392, 76] width 435 height 26
click at [439, 296] on div "Assign Provider" at bounding box center [431, 297] width 53 height 11
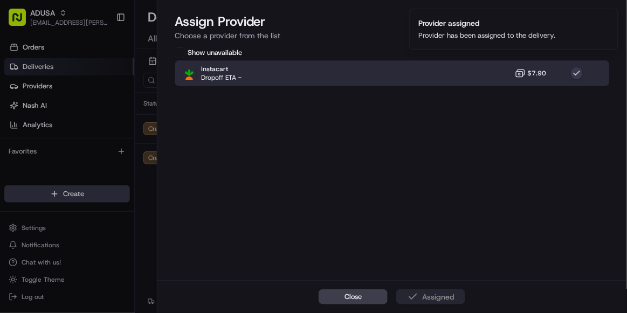
click at [617, 15] on li "Provider assigned Provider has been assigned to the delivery." at bounding box center [513, 29] width 209 height 41
click at [604, 16] on button "Notifications (F8)" at bounding box center [609, 17] width 13 height 13
click at [614, 15] on icon "button" at bounding box center [614, 13] width 9 height 9
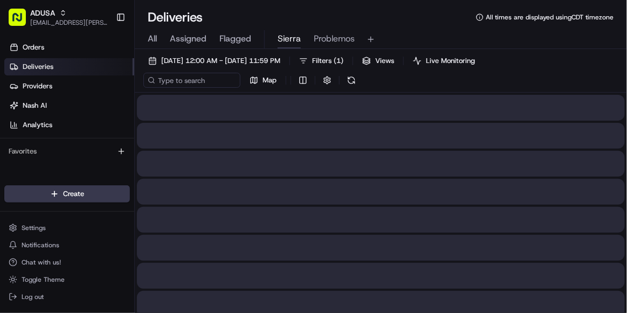
click at [286, 37] on span "Sierra" at bounding box center [289, 38] width 23 height 13
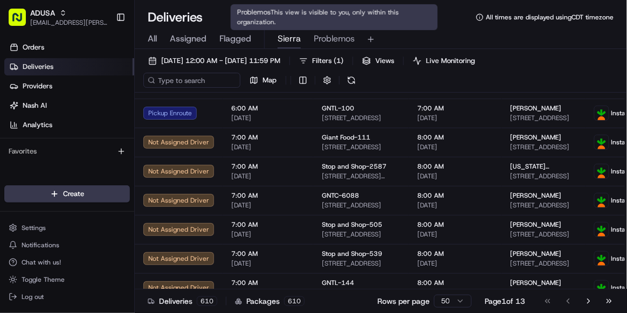
click at [329, 38] on span "Problemos" at bounding box center [334, 38] width 41 height 13
